Goal: Transaction & Acquisition: Purchase product/service

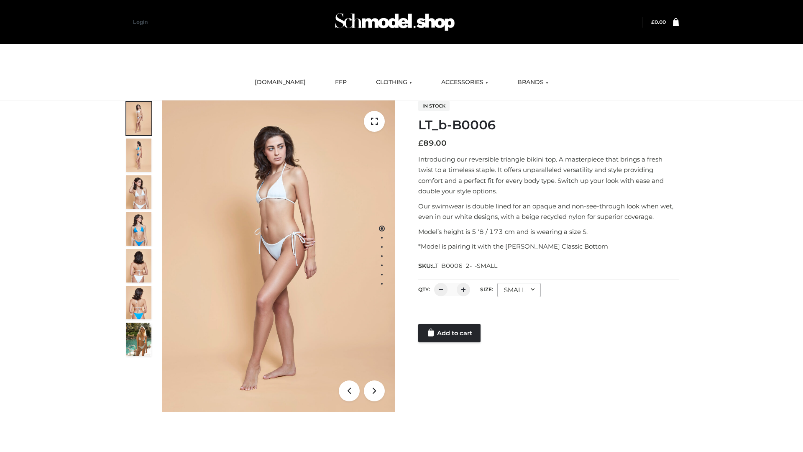
click at [450, 333] on link "Add to cart" at bounding box center [449, 333] width 62 height 18
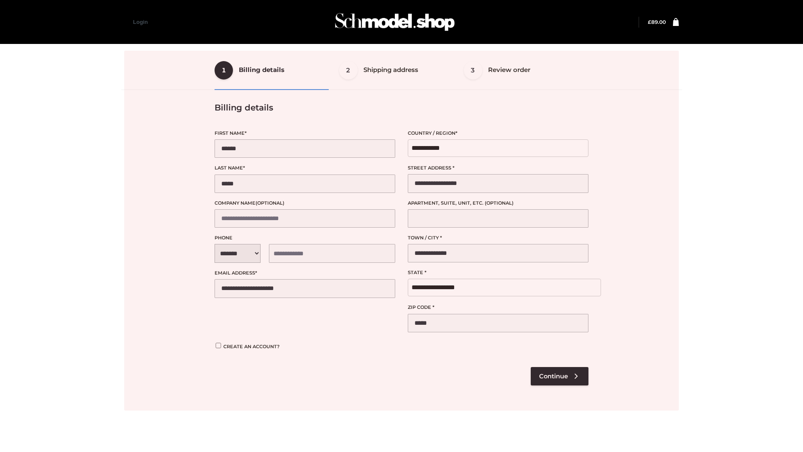
select select "**"
